Goal: Check status: Check status

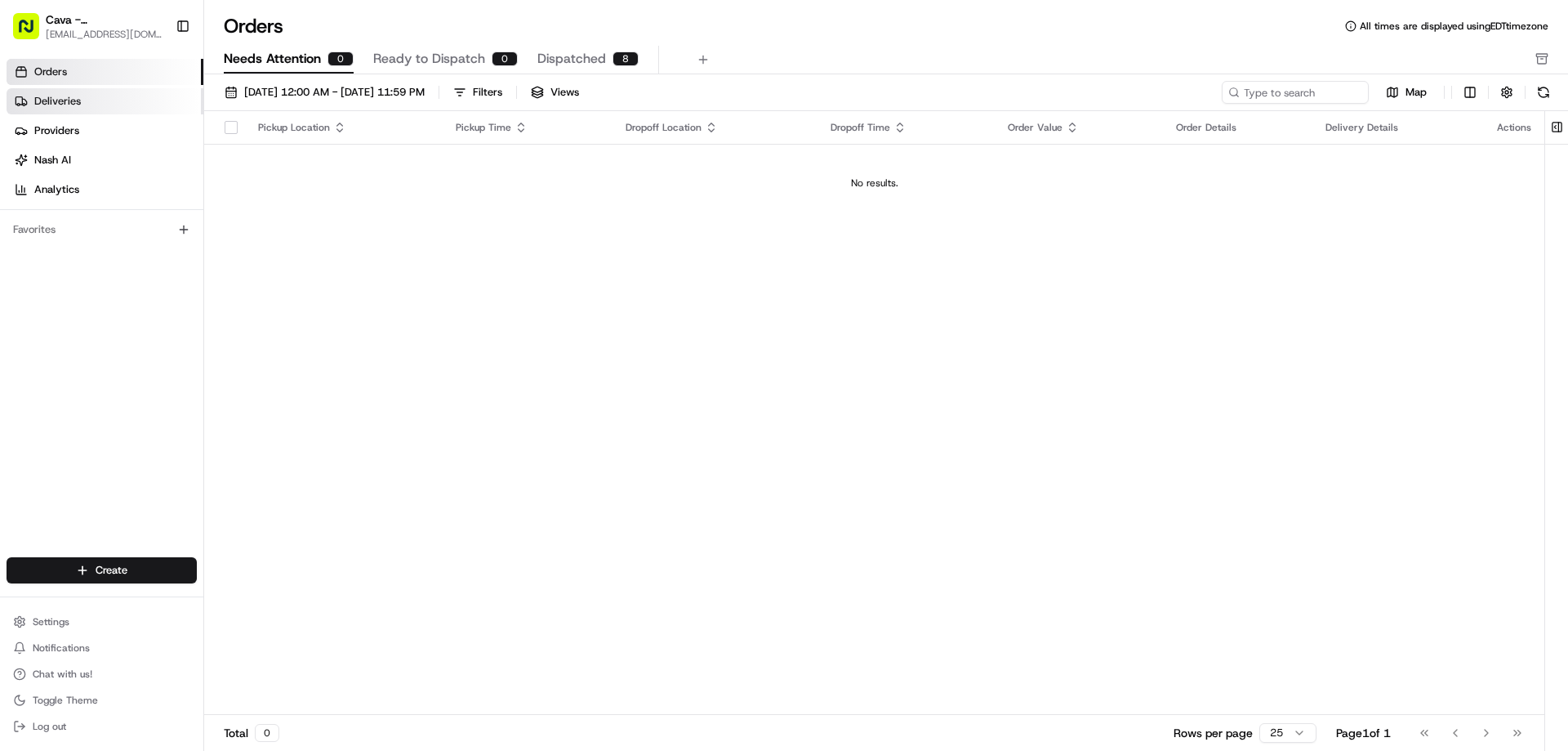
click at [151, 103] on link "Deliveries" at bounding box center [105, 101] width 196 height 26
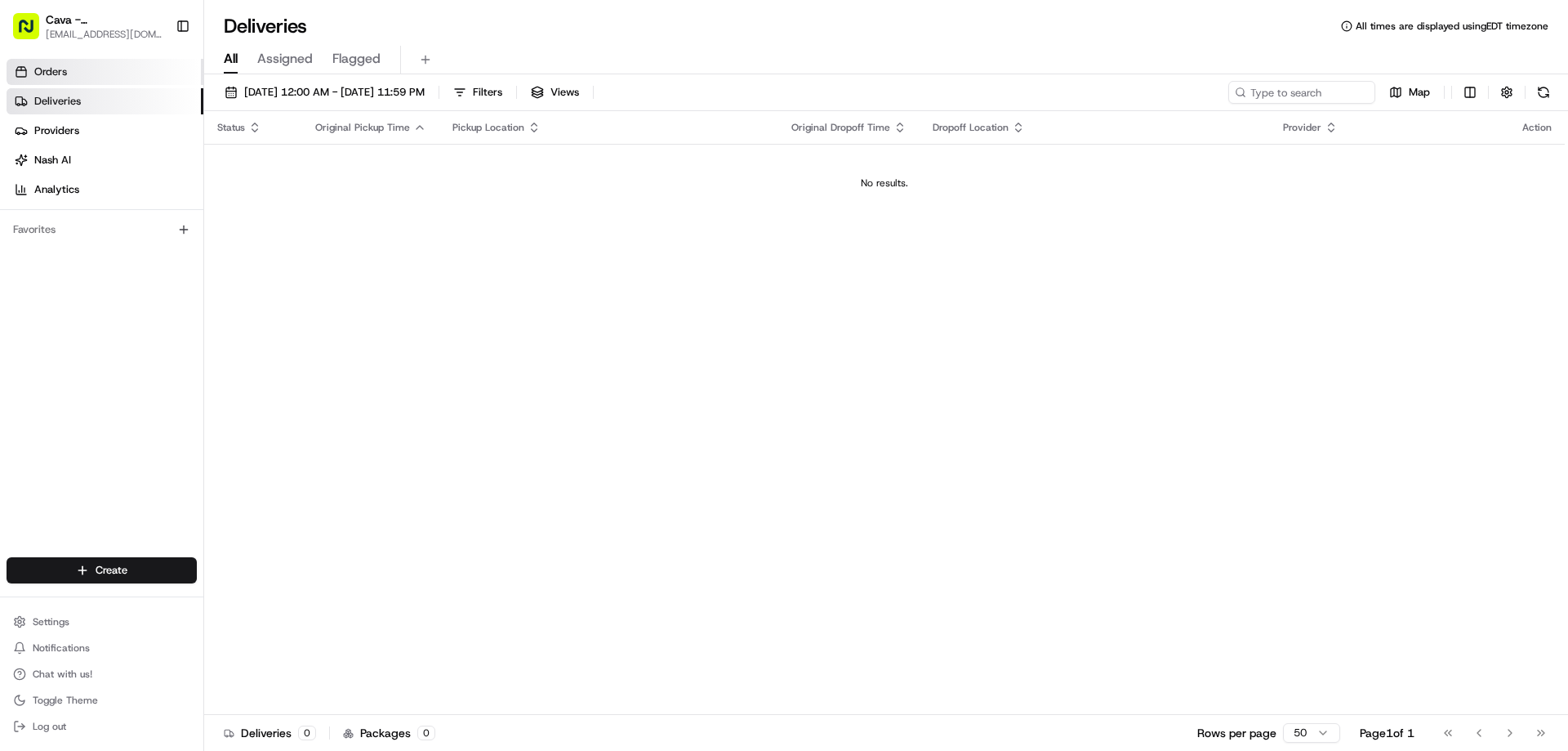
click at [140, 67] on link "Orders" at bounding box center [105, 72] width 196 height 26
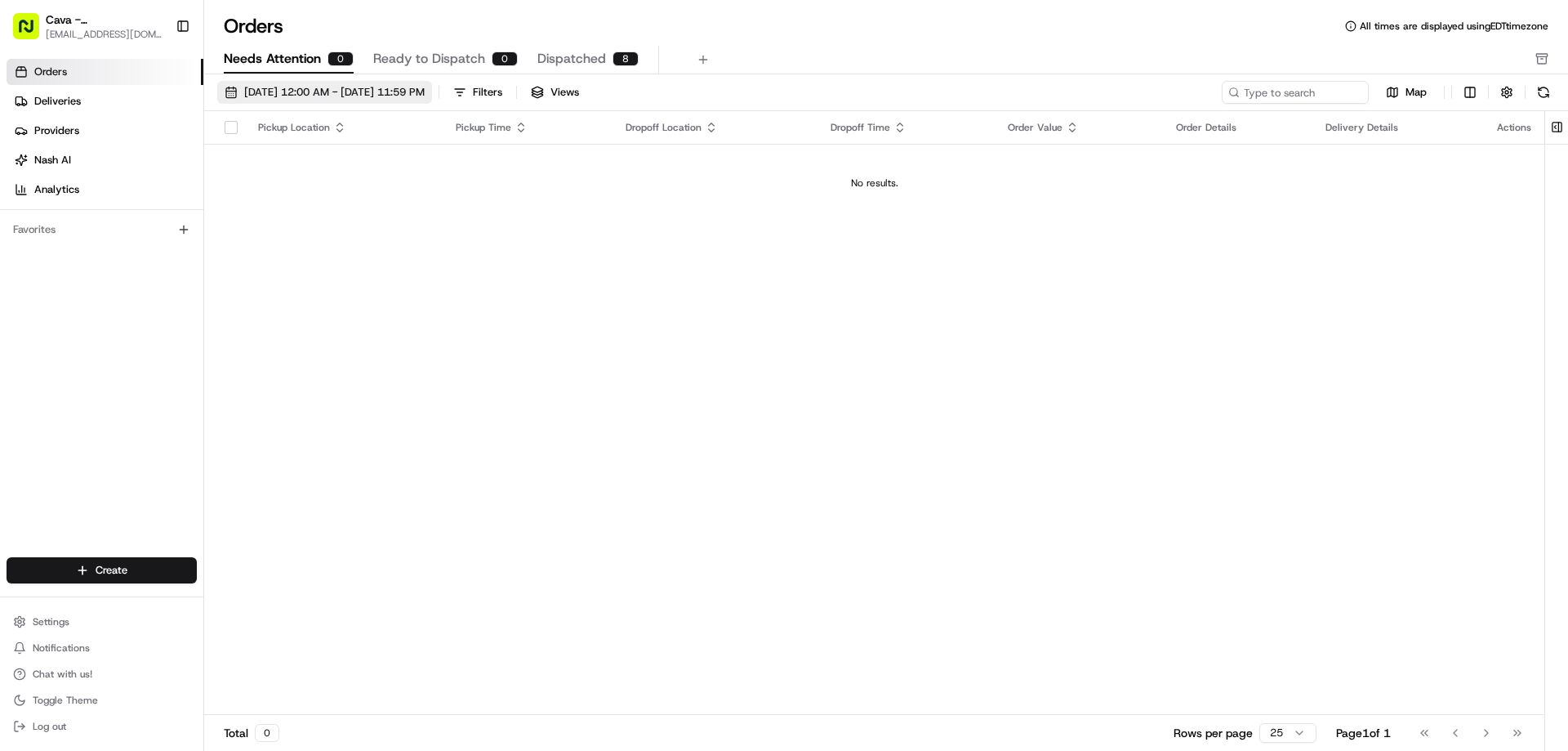
click at [274, 80] on div "[DATE] 12:00 AM - [DATE] 11:59 PM Filters Views Map Pickup Location Pickup Time…" at bounding box center [886, 417] width 1364 height 687
click at [283, 93] on span "[DATE] 12:00 AM - [DATE] 11:59 PM" at bounding box center [335, 92] width 181 height 15
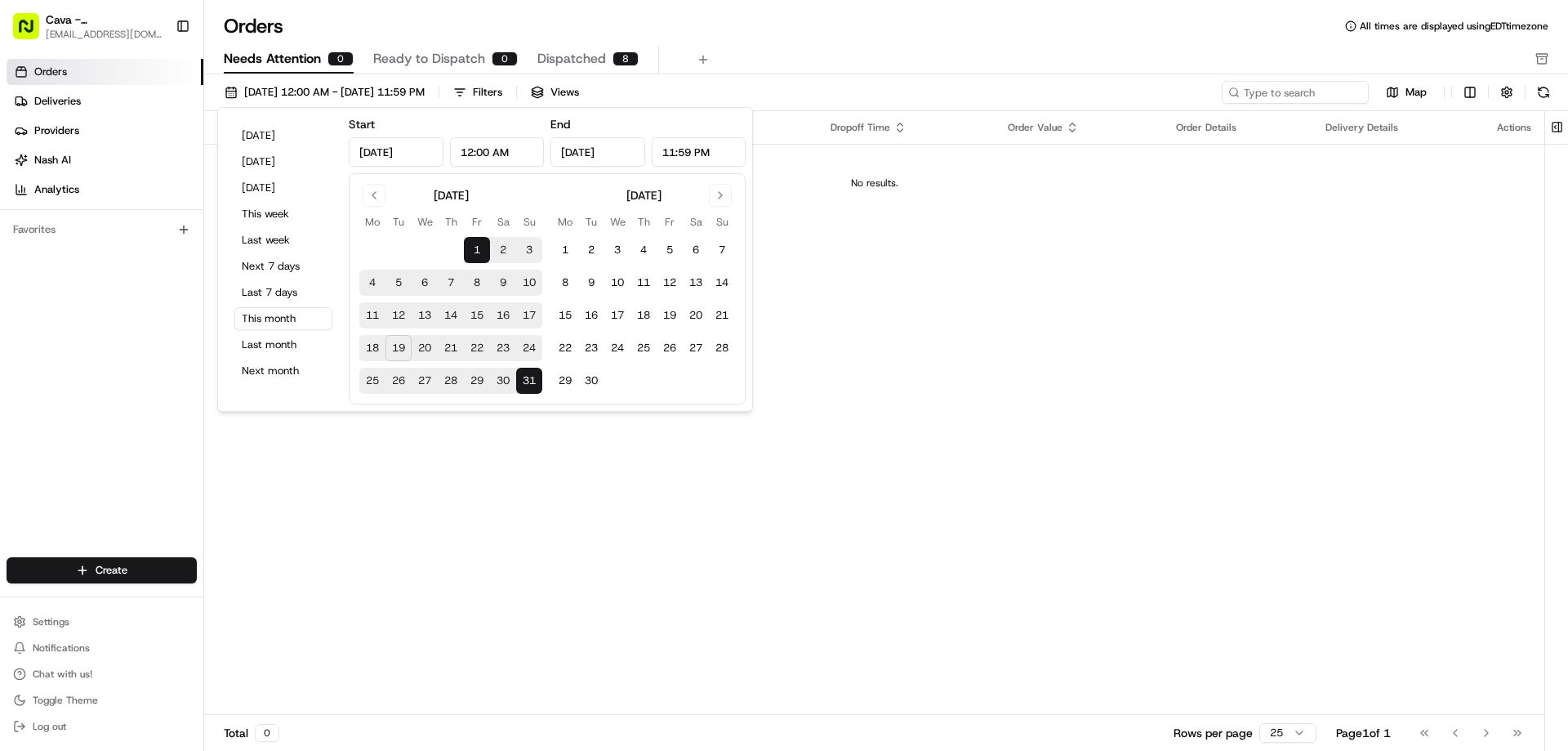
click at [400, 348] on button "19" at bounding box center [399, 347] width 26 height 26
type input "[DATE]"
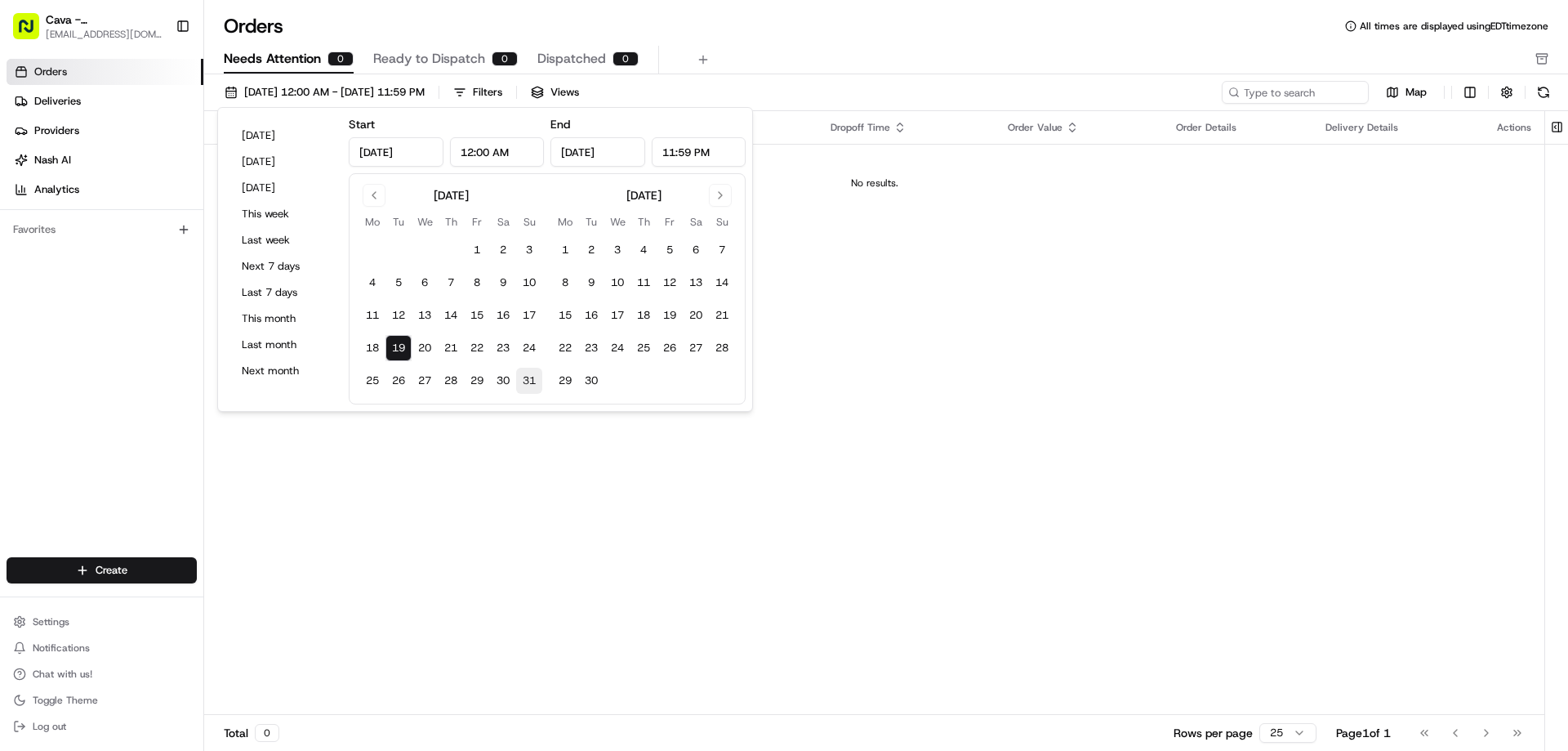
click at [529, 382] on button "31" at bounding box center [529, 381] width 26 height 26
type input "[DATE]"
click at [494, 492] on div "Pickup Location Pickup Time Dropoff Location Dropoff Time Order Value Order Det…" at bounding box center [874, 413] width 1340 height 604
